Goal: Task Accomplishment & Management: Complete application form

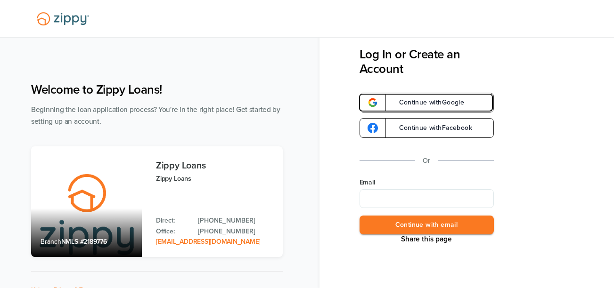
click at [421, 104] on span "Continue with Google" at bounding box center [427, 102] width 75 height 7
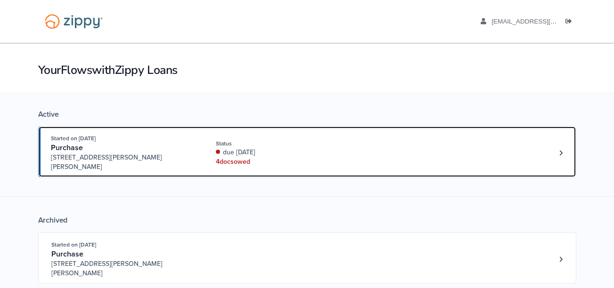
click at [283, 157] on div "4 doc s owed" at bounding box center [279, 161] width 126 height 9
